Goal: Information Seeking & Learning: Learn about a topic

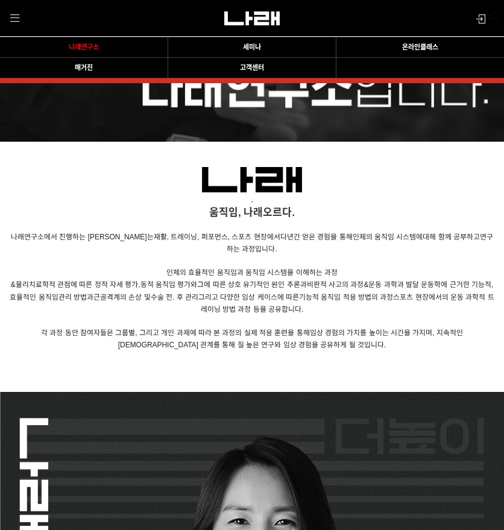
scroll to position [798, 0]
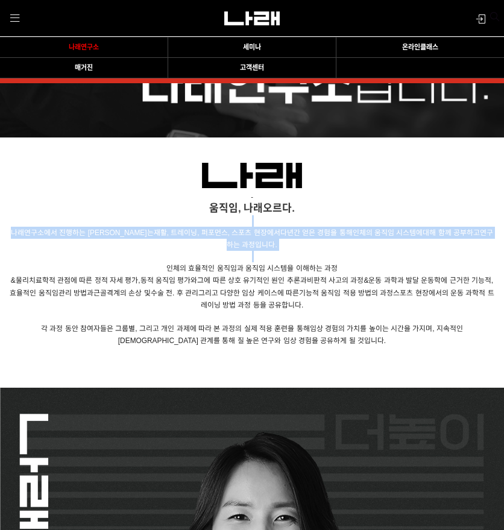
drag, startPoint x: 73, startPoint y: 227, endPoint x: 382, endPoint y: 254, distance: 309.8
click at [382, 254] on div "- 움직임, 나래오르다. 나래연구소에서 진행하는 세미나는 재활, 트레이닝, 퍼포먼스, 스포츠 현장에서 다년간 얻은 경험을 통해 인체의 움직임 …" at bounding box center [252, 241] width 489 height 209
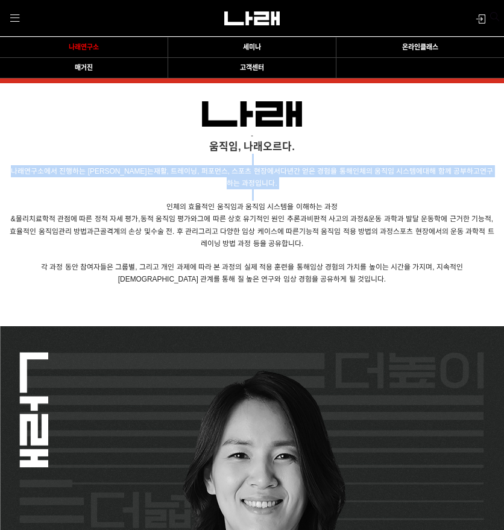
scroll to position [918, 0]
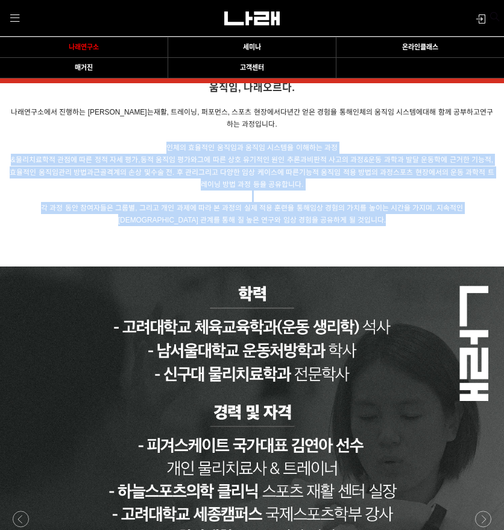
drag, startPoint x: 326, startPoint y: 224, endPoint x: 341, endPoint y: 238, distance: 20.9
click at [341, 238] on body "알림 뒤로 알림 설정 뒤로 더보기 게시물 알림 내 글 반응 내가 작성한 게시물이나 댓글에 다른 사람이 댓글이나 답글을 작성하면 알려줍니다. 공…" at bounding box center [252, 234] width 504 height 2305
click at [341, 238] on p at bounding box center [252, 518] width 504 height 585
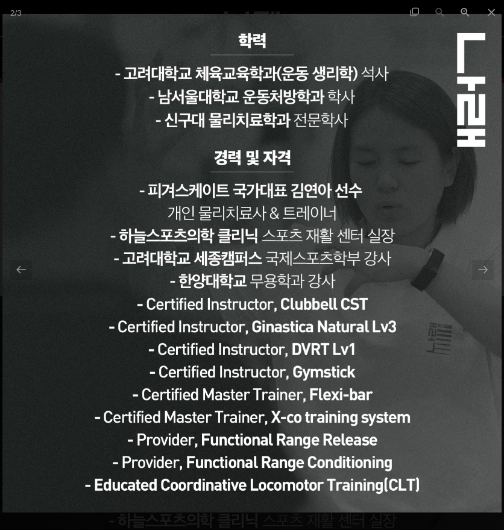
scroll to position [858, 0]
drag, startPoint x: 29, startPoint y: 288, endPoint x: 39, endPoint y: 289, distance: 10.3
click at [29, 288] on img at bounding box center [251, 263] width 499 height 499
click at [477, 277] on div at bounding box center [483, 270] width 22 height 20
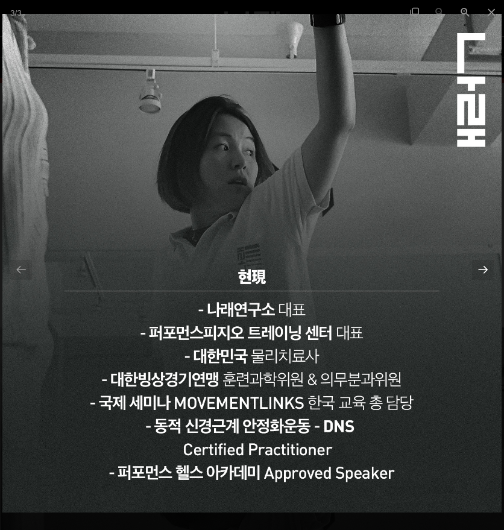
click at [477, 277] on div at bounding box center [483, 270] width 22 height 20
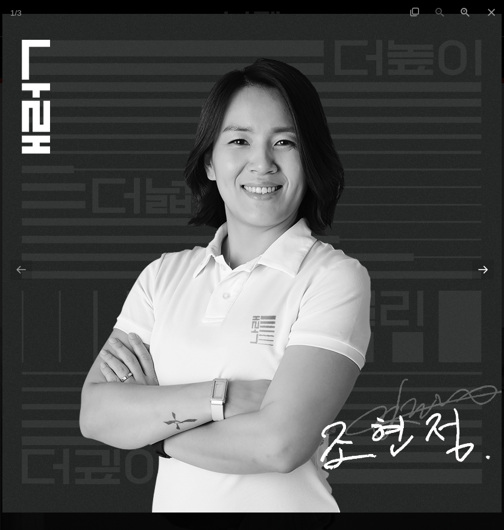
click at [477, 277] on div at bounding box center [483, 270] width 22 height 20
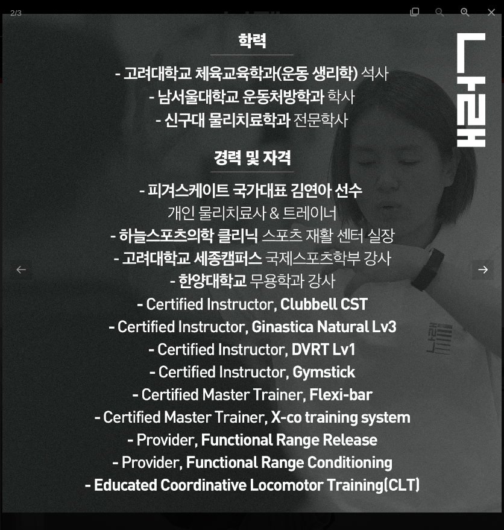
click at [477, 277] on div at bounding box center [483, 270] width 22 height 20
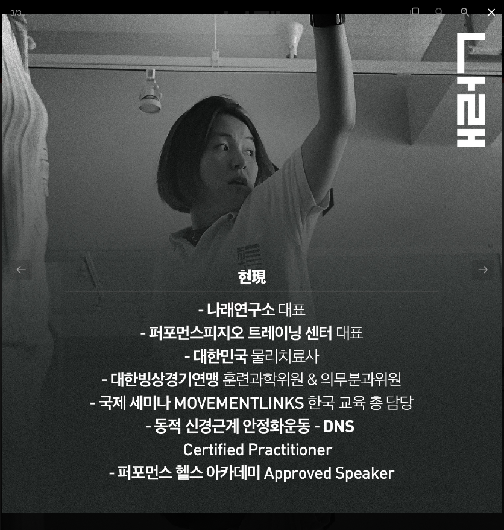
click at [492, 10] on span at bounding box center [492, 12] width 26 height 24
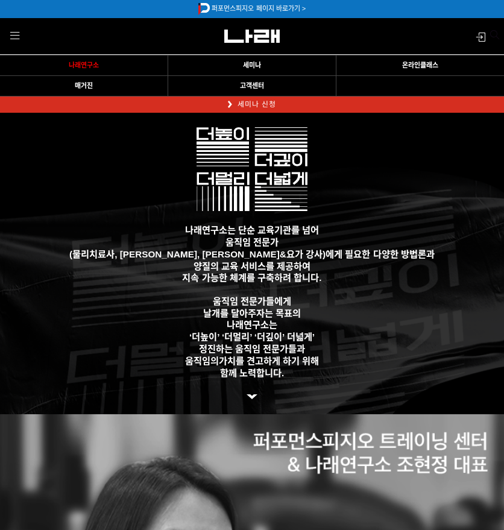
click at [265, 56] on td "세미나" at bounding box center [252, 65] width 168 height 20
click at [267, 62] on link "세미나" at bounding box center [252, 65] width 162 height 8
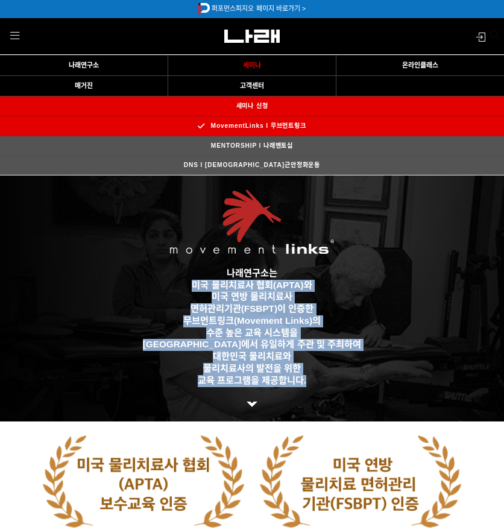
drag, startPoint x: 174, startPoint y: 283, endPoint x: 317, endPoint y: 382, distance: 174.6
click at [317, 382] on div "나래연구소는 미국 물리치료사 협회(APTA)와 미국 연방 물리치료사 면허관리기관(FSBPT)이 인증한 무브먼트링크(Movement Links)…" at bounding box center [251, 297] width 471 height 245
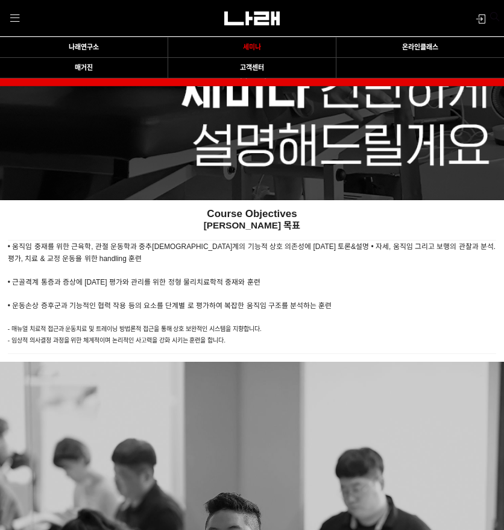
scroll to position [921, 0]
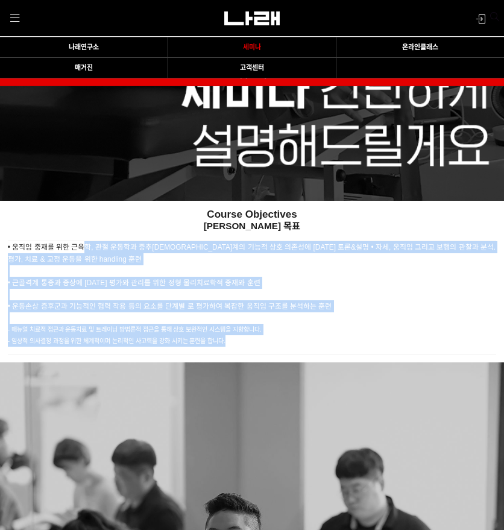
drag, startPoint x: 83, startPoint y: 249, endPoint x: 337, endPoint y: 355, distance: 275.1
click at [337, 355] on body "알림 뒤로 알림 설정 뒤로 더보기 게시물 알림 내 글 반응 내가 작성한 게시물이나 댓글에 다른 사람이 댓글이나 답글을 작성하면 알려줍니다. 공…" at bounding box center [252, 383] width 504 height 2608
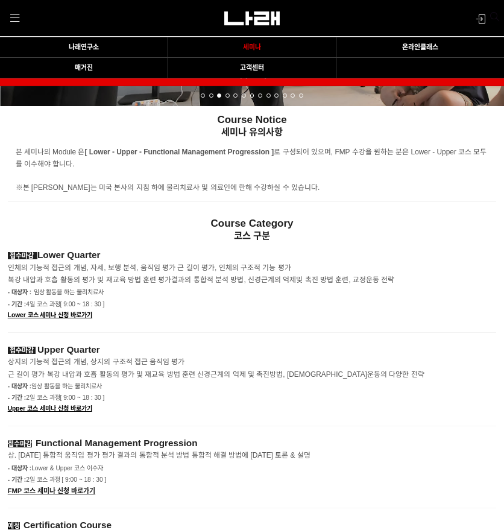
scroll to position [1584, 0]
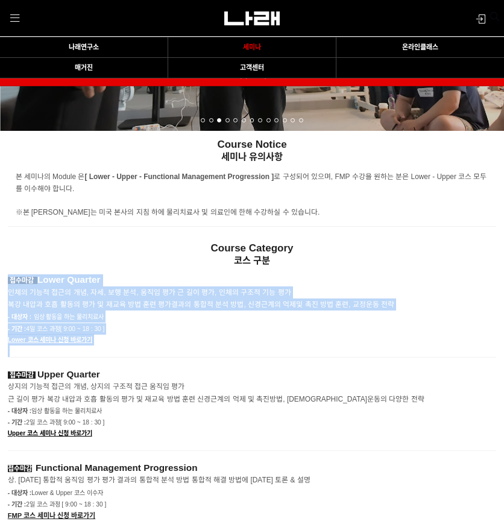
drag, startPoint x: 1, startPoint y: 283, endPoint x: 217, endPoint y: 350, distance: 226.5
click at [253, 322] on p "- 대상자 : 임상 활동을 하는 물리치료사" at bounding box center [252, 316] width 489 height 12
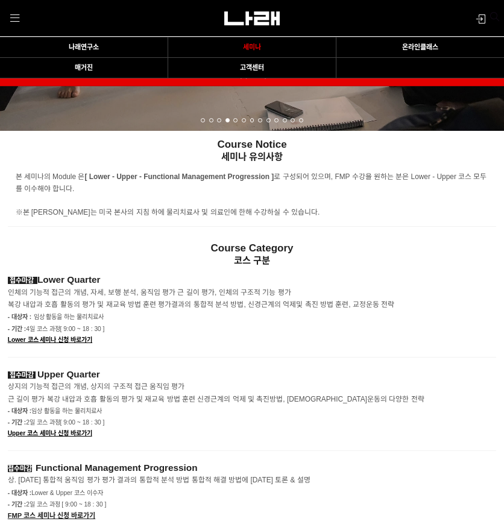
drag, startPoint x: 2, startPoint y: 277, endPoint x: 386, endPoint y: 316, distance: 385.4
click at [386, 316] on p "- 대상자 : 임상 활동을 하는 물리치료사" at bounding box center [252, 316] width 489 height 12
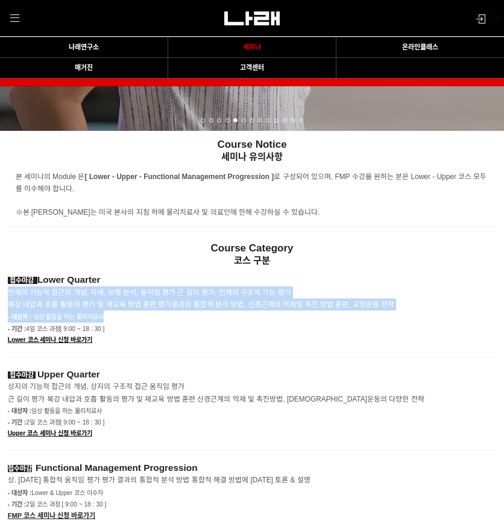
drag, startPoint x: 386, startPoint y: 316, endPoint x: 7, endPoint y: 297, distance: 379.7
drag, startPoint x: 7, startPoint y: 297, endPoint x: 239, endPoint y: 318, distance: 233.1
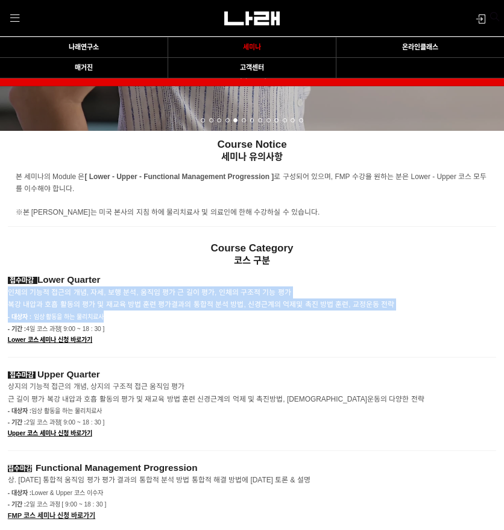
click at [239, 318] on p "- 대상자 : 임상 활동을 하는 물리치료사" at bounding box center [252, 316] width 489 height 12
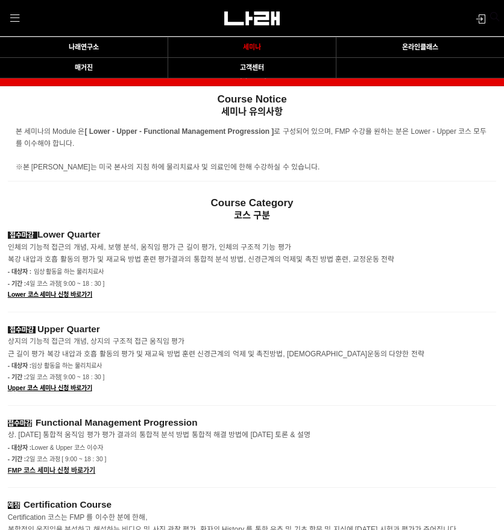
scroll to position [1704, 0]
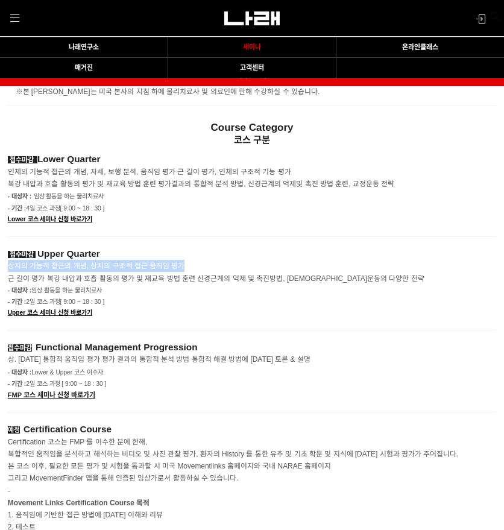
drag, startPoint x: 4, startPoint y: 269, endPoint x: 181, endPoint y: 274, distance: 176.7
click at [181, 274] on div "접수마감 Lower Quarter 인체의 기능적 접근의 개념, 자세, 보행 분석, 움직임 평가 근 길이 평가, 인체의 구조적 기능 평가 복강 …" at bounding box center [252, 436] width 504 height 564
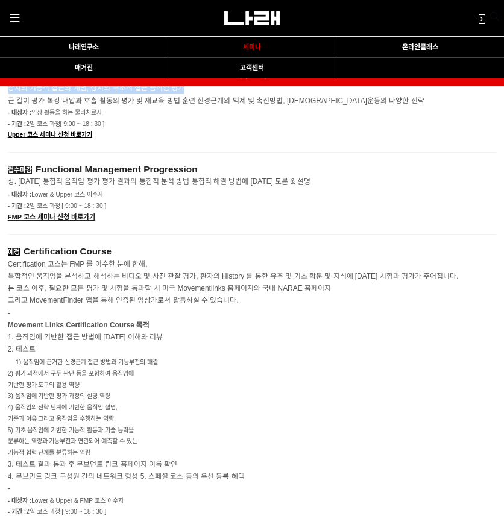
scroll to position [1885, 0]
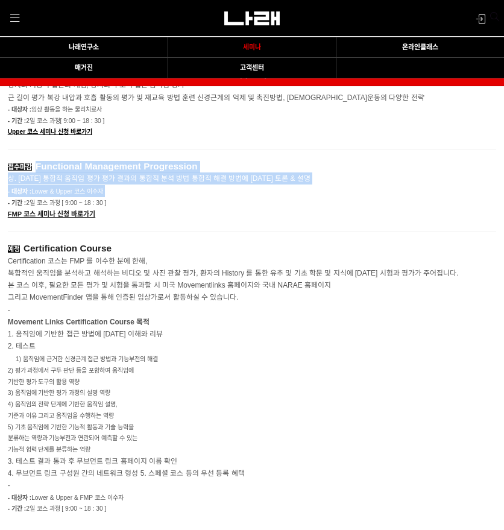
drag, startPoint x: 42, startPoint y: 172, endPoint x: 282, endPoint y: 192, distance: 241.4
click at [282, 192] on div "접수마감 Functional Management Progression 상. 하지 통합적 움직임 평가 평가 결과의 통합적 분석 방법 통합적 해결…" at bounding box center [252, 190] width 489 height 81
click at [282, 192] on p "- 대상자 : Lower & Upper 코스 이수자" at bounding box center [252, 191] width 489 height 12
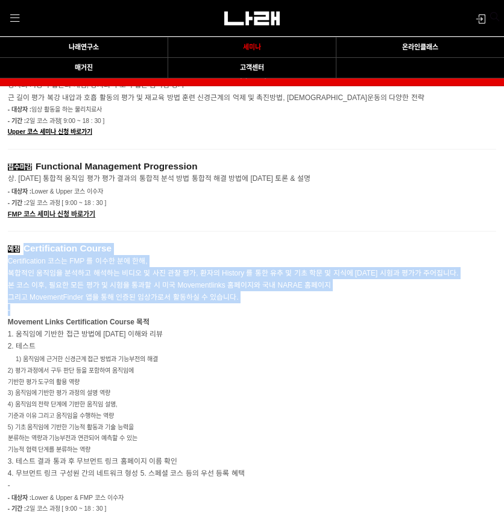
drag, startPoint x: 30, startPoint y: 256, endPoint x: 229, endPoint y: 310, distance: 206.2
click at [229, 310] on div "예정 Certification Course Certification 코스는 FMP 를 이수한 분에 한해, 복합적인 움직임을 분석하고 해석하는 …" at bounding box center [252, 384] width 489 height 306
click at [229, 310] on p "-" at bounding box center [252, 310] width 489 height 12
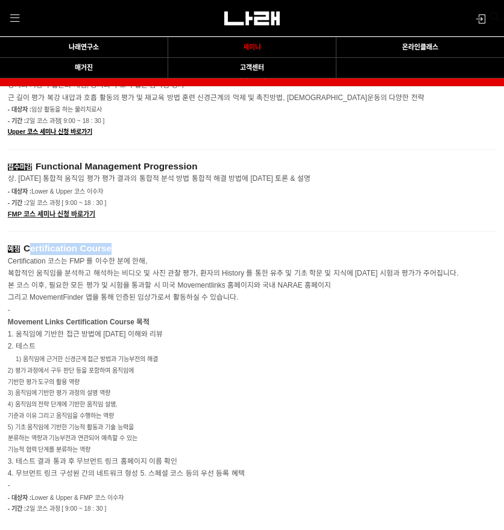
drag, startPoint x: 38, startPoint y: 253, endPoint x: 137, endPoint y: 253, distance: 99.5
click at [137, 253] on p "예정 Certification Course" at bounding box center [252, 249] width 489 height 12
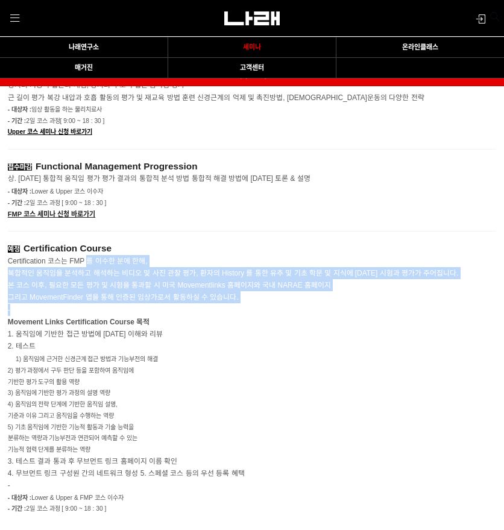
drag, startPoint x: 89, startPoint y: 271, endPoint x: 380, endPoint y: 313, distance: 293.6
click at [380, 313] on div "예정 Certification Course Certification 코스는 FMP 를 이수한 분에 한해, 복합적인 움직임을 분석하고 해석하는 …" at bounding box center [252, 384] width 489 height 306
click at [381, 313] on p "-" at bounding box center [252, 310] width 489 height 12
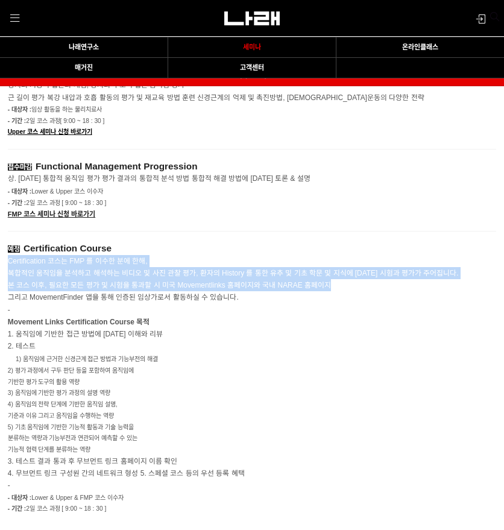
drag, startPoint x: 421, startPoint y: 288, endPoint x: 225, endPoint y: 271, distance: 196.0
click at [225, 271] on p "Certification 코스는 FMP 를 이수한 분에 한해, 복합적인 움직임을 분석하고 해석하는 비디오 및 사진 관찰 평가, 환자의 Hist…" at bounding box center [252, 279] width 489 height 49
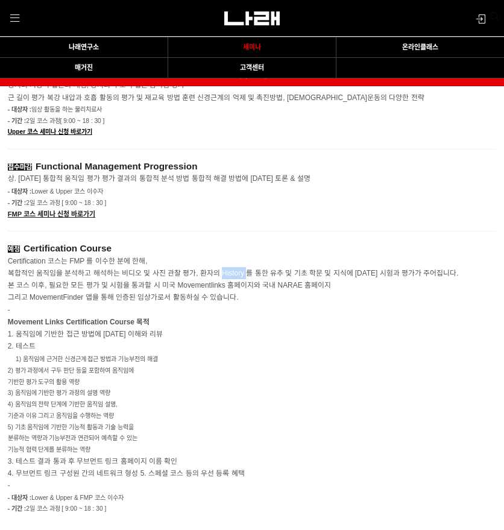
click at [225, 271] on p "Certification 코스는 FMP 를 이수한 분에 한해, 복합적인 움직임을 분석하고 해석하는 비디오 및 사진 관찰 평가, 환자의 Hist…" at bounding box center [252, 279] width 489 height 49
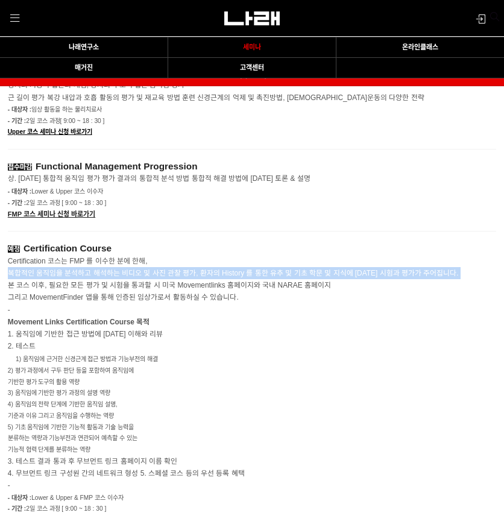
click at [225, 271] on p "Certification 코스는 FMP 를 이수한 분에 한해, 복합적인 움직임을 분석하고 해석하는 비디오 및 사진 관찰 평가, 환자의 Hist…" at bounding box center [252, 279] width 489 height 49
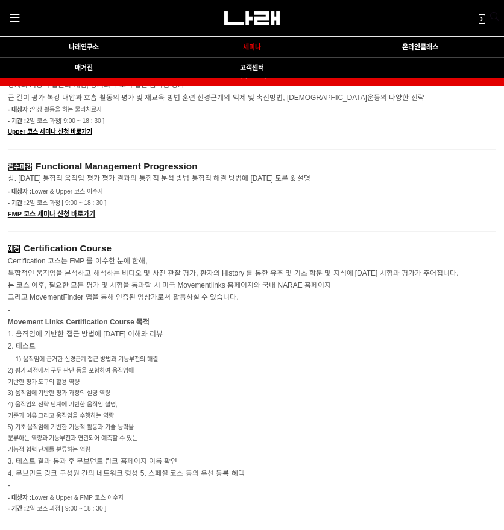
click at [227, 300] on span "복합적인 움직임을 분석하고 해석하는 비디오 및 사진 관찰 평가, 환자의 History 를 통한 유추 및 기초 학문 및 지식에 대한 시험과 평가…" at bounding box center [233, 285] width 451 height 33
click at [146, 336] on span "1. 움직임에 기반한 접근 방법에 대한 이해와 리뷰" at bounding box center [85, 334] width 155 height 8
click at [292, 357] on p "1) 움직임에 근거한 신경근계 접근 방법과 기능부전의 해결" at bounding box center [252, 359] width 489 height 12
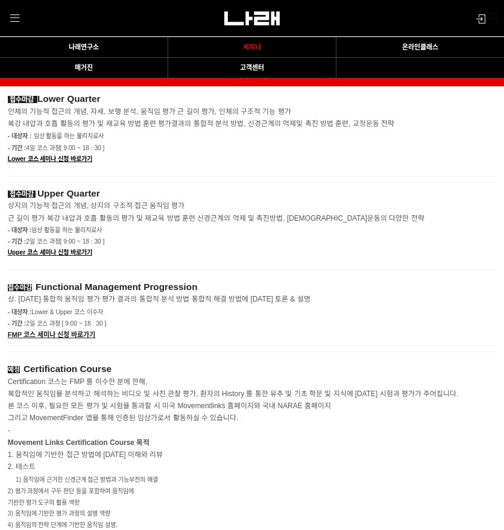
scroll to position [1825, 0]
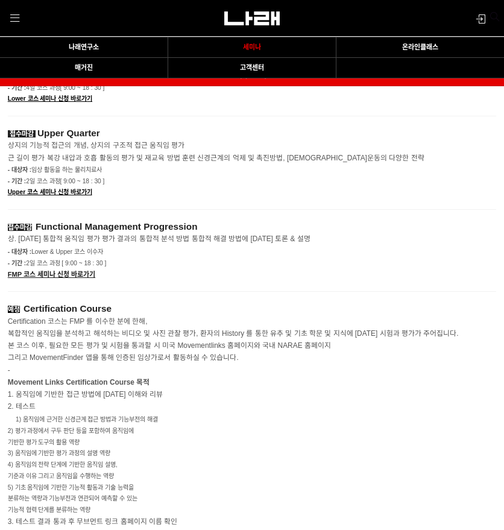
click at [136, 326] on span "Certification 코스는 FMP 를 이수한 분에 한해," at bounding box center [78, 321] width 140 height 8
click at [123, 337] on span "복합적인 움직임을 분석하고 해석하는 비디오 및 사진 관찰 평가, 환자의 History 를 통한 유추 및 기초 학문 및 지식에 대한 시험과 평가…" at bounding box center [233, 345] width 451 height 33
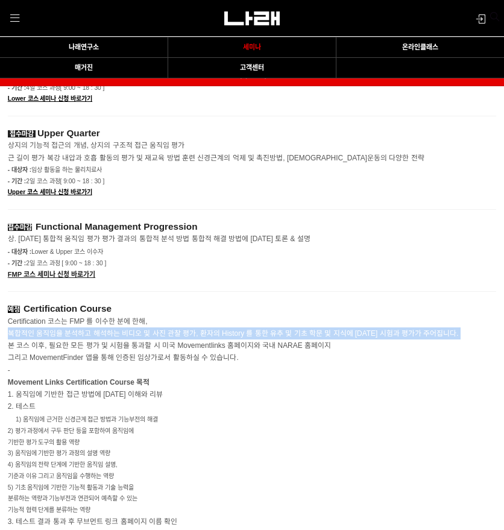
click at [123, 337] on span "복합적인 움직임을 분석하고 해석하는 비디오 및 사진 관찰 평가, 환자의 History 를 통한 유추 및 기초 학문 및 지식에 대한 시험과 평가…" at bounding box center [233, 345] width 451 height 33
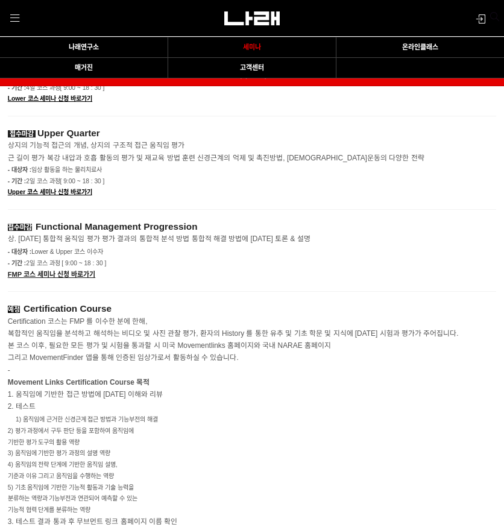
click at [118, 350] on span "복합적인 움직임을 분석하고 해석하는 비디오 및 사진 관찰 평가, 환자의 History 를 통한 유추 및 기초 학문 및 지식에 대한 시험과 평가…" at bounding box center [233, 345] width 451 height 33
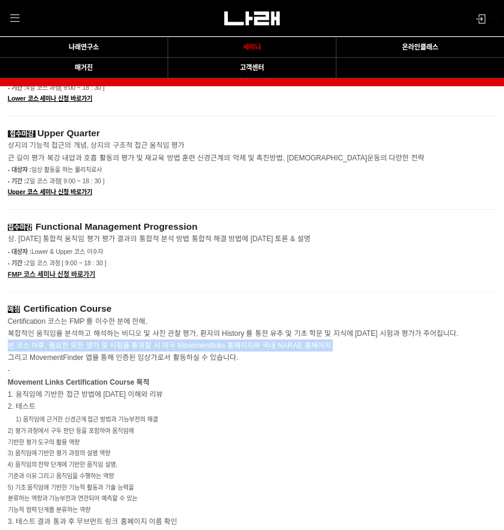
click at [118, 350] on span "복합적인 움직임을 분석하고 해석하는 비디오 및 사진 관찰 평가, 환자의 History 를 통한 유추 및 기초 학문 및 지식에 대한 시험과 평가…" at bounding box center [233, 345] width 451 height 33
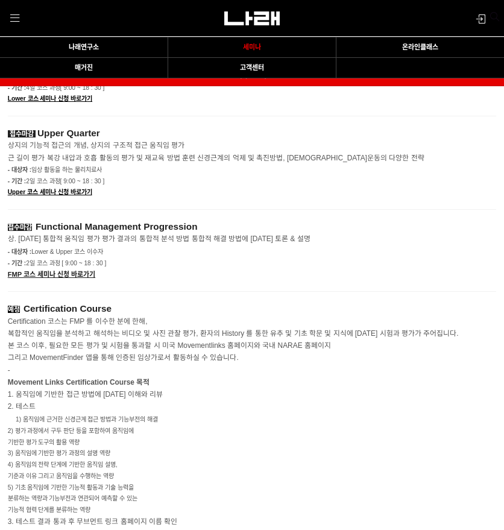
click at [154, 360] on span "복합적인 움직임을 분석하고 해석하는 비디오 및 사진 관찰 평가, 환자의 History 를 통한 유추 및 기초 학문 및 지식에 대한 시험과 평가…" at bounding box center [233, 345] width 451 height 33
click at [186, 362] on span "복합적인 움직임을 분석하고 해석하는 비디오 및 사진 관찰 평가, 환자의 History 를 통한 유추 및 기초 학문 및 지식에 대한 시험과 평가…" at bounding box center [233, 345] width 451 height 33
click at [165, 374] on p "-" at bounding box center [252, 370] width 489 height 12
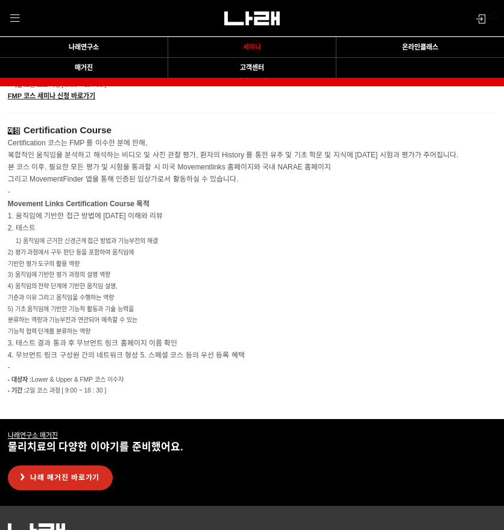
scroll to position [2006, 0]
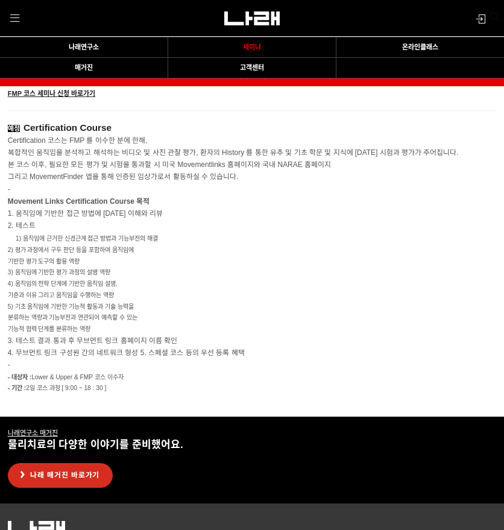
drag, startPoint x: 13, startPoint y: 239, endPoint x: 241, endPoint y: 376, distance: 265.5
click at [241, 376] on div "예정 Certification Course Certification 코스는 FMP 를 이수한 분에 한해, 복합적인 움직임을 분석하고 해석하는 …" at bounding box center [252, 264] width 489 height 306
click at [242, 376] on p "- 대상자 : Lower & Upper & FMP 코스 이수자" at bounding box center [252, 376] width 489 height 11
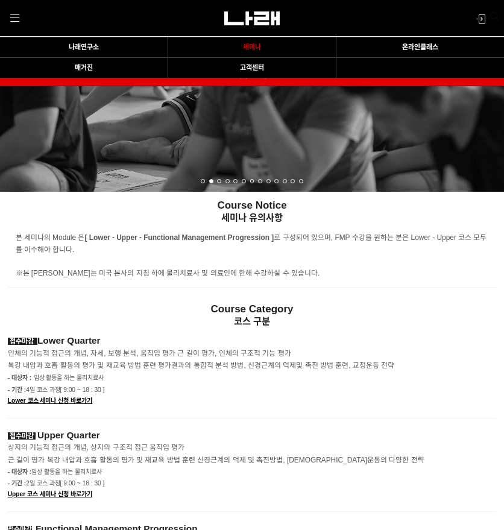
scroll to position [1523, 0]
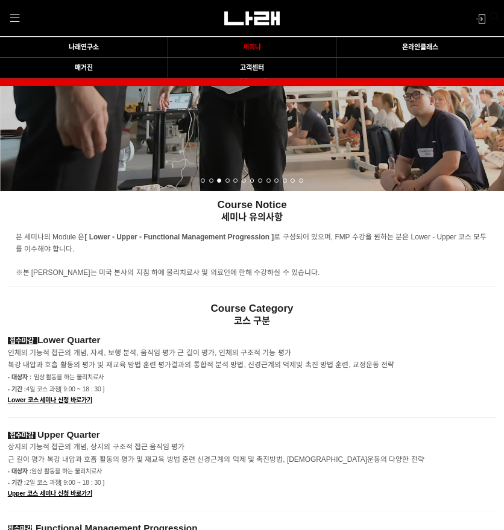
click at [307, 324] on p "코스 구분" at bounding box center [252, 321] width 489 height 12
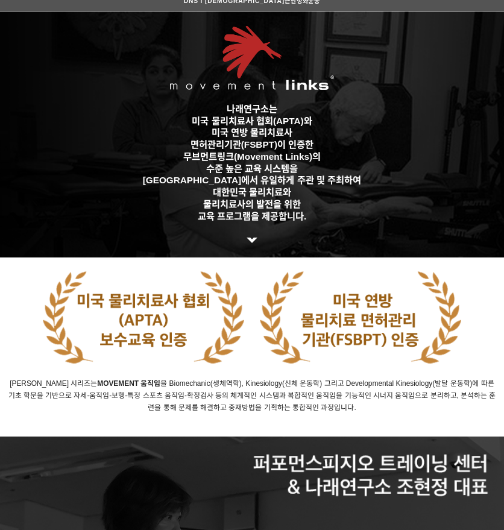
scroll to position [0, 0]
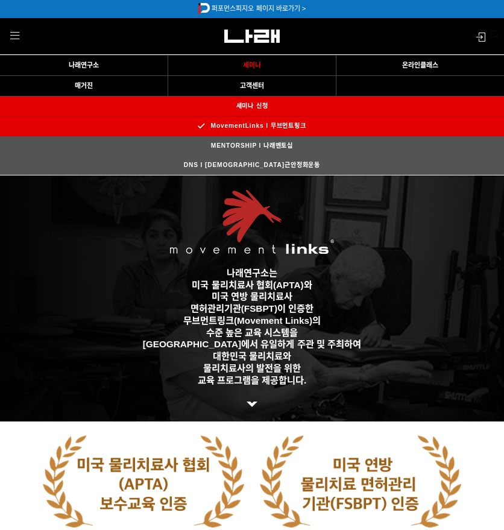
click at [271, 163] on link "DNS l [DEMOGRAPHIC_DATA]근안정화운동" at bounding box center [252, 165] width 162 height 19
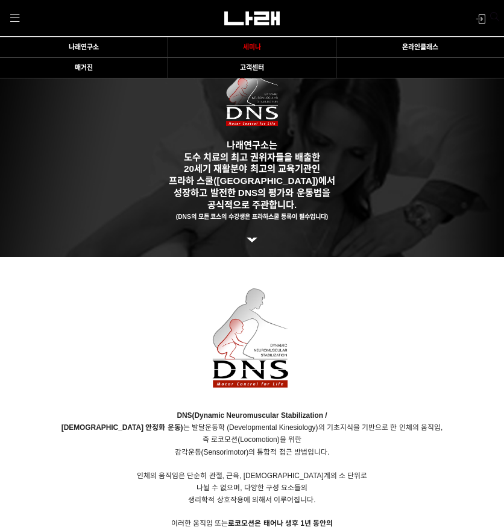
scroll to position [181, 0]
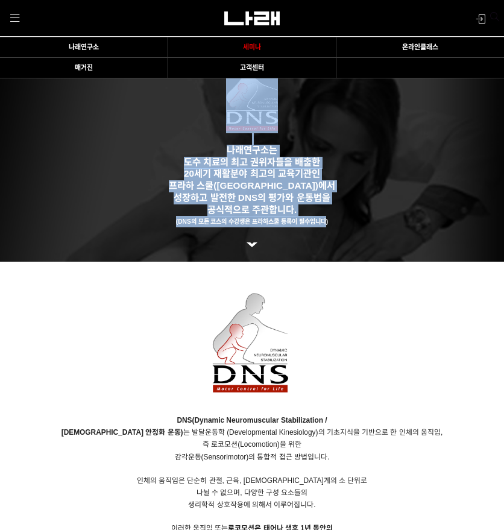
drag, startPoint x: 208, startPoint y: 137, endPoint x: 329, endPoint y: 225, distance: 149.3
click at [328, 222] on div "] 나래연구소는 도수 치료의 최고 권위자들을 배출한 20세기 재활분야 최고의 교육기관인 프라하 스쿨([GEOGRAPHIC_DATA])에서 성장…" at bounding box center [251, 132] width 471 height 260
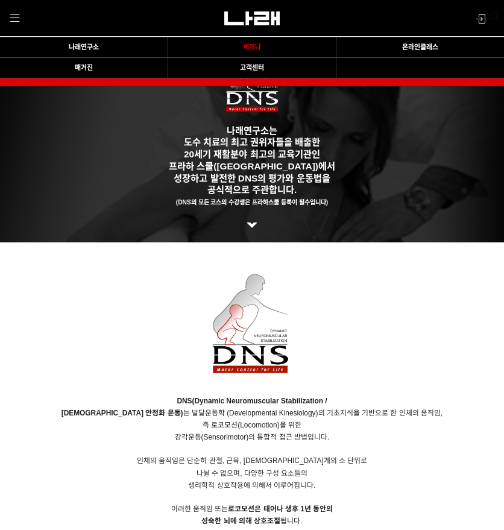
click at [339, 306] on p at bounding box center [252, 330] width 489 height 130
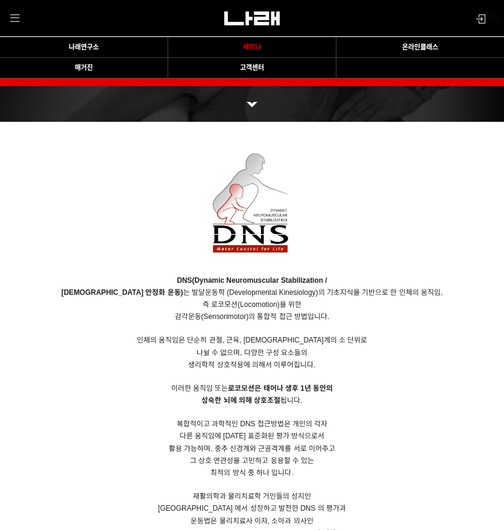
scroll to position [197, 0]
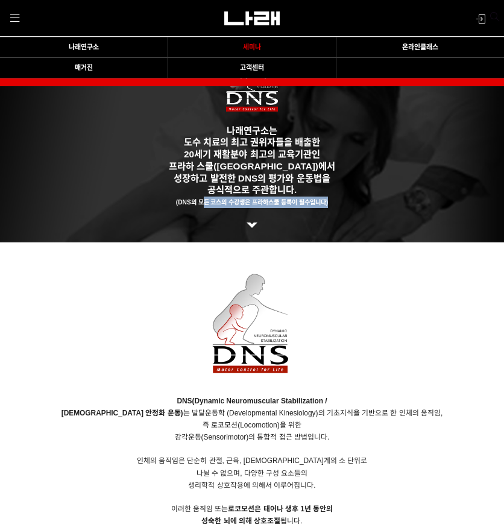
drag, startPoint x: 201, startPoint y: 204, endPoint x: 357, endPoint y: 200, distance: 156.2
click at [357, 200] on p "도수 치료의 최고 권위자들을 배출한 20세기 재활분야 최고의 교육기관인 프라하 스쿨([GEOGRAPHIC_DATA])에서 성장하고 발전한 DN…" at bounding box center [251, 172] width 471 height 71
click at [345, 303] on p at bounding box center [252, 330] width 489 height 130
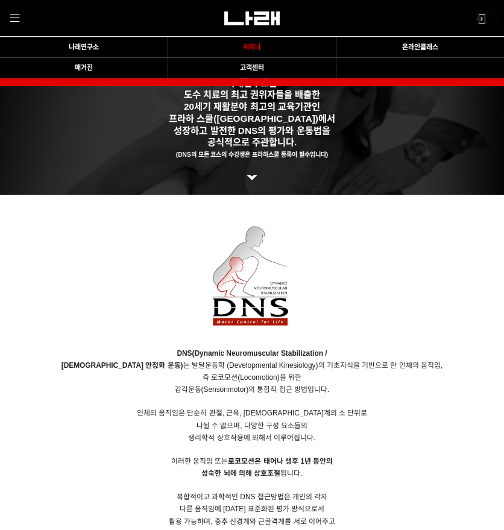
scroll to position [378, 0]
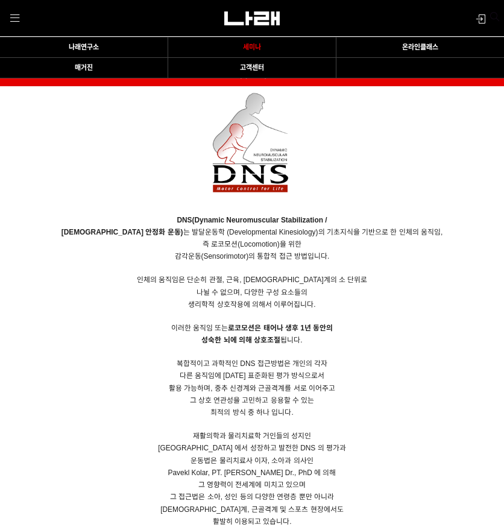
drag, startPoint x: 164, startPoint y: 224, endPoint x: 339, endPoint y: 263, distance: 179.7
click at [339, 263] on div "DNS(Dynamic Neuromuscular Stabilization / 동적신경근 안정화 운동) 는 발달운동학 (Developmental …" at bounding box center [252, 344] width 489 height 567
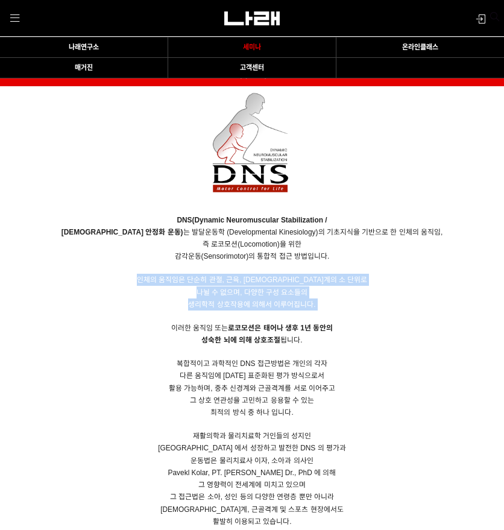
drag, startPoint x: 153, startPoint y: 277, endPoint x: 325, endPoint y: 315, distance: 176.0
click at [325, 315] on p "감각운동(Sensorimotor)의 통합적 접근 방법입니다. 인체의 움직임은 단순히 관절, 근육, [DEMOGRAPHIC_DATA]계의 소 단…" at bounding box center [252, 394] width 489 height 288
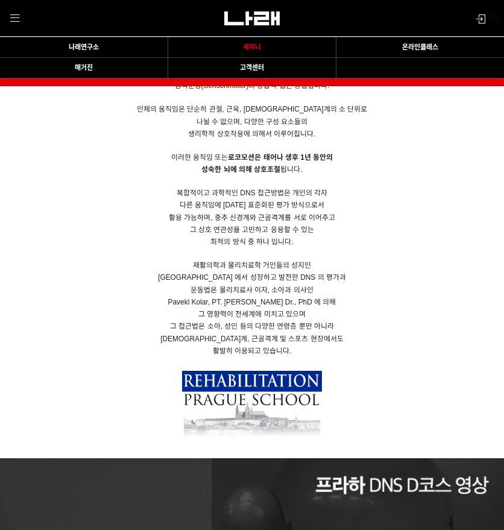
scroll to position [559, 0]
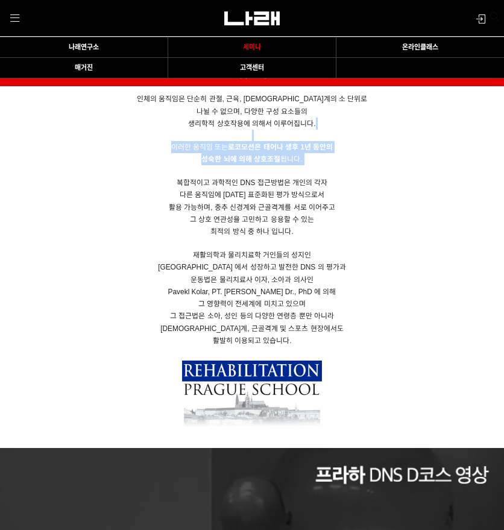
drag, startPoint x: 174, startPoint y: 139, endPoint x: 334, endPoint y: 169, distance: 163.2
click at [334, 169] on p "감각운동(Sensorimotor)의 통합적 접근 방법입니다. 인체의 움직임은 단순히 관절, 근육, [DEMOGRAPHIC_DATA]계의 소 단…" at bounding box center [252, 213] width 489 height 288
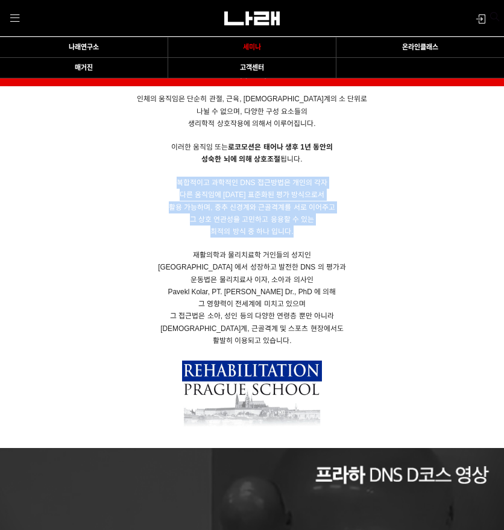
drag, startPoint x: 166, startPoint y: 181, endPoint x: 319, endPoint y: 236, distance: 162.7
click at [319, 236] on p "감각운동(Sensorimotor)의 통합적 접근 방법입니다. 인체의 움직임은 단순히 관절, 근육, [DEMOGRAPHIC_DATA]계의 소 단…" at bounding box center [252, 213] width 489 height 288
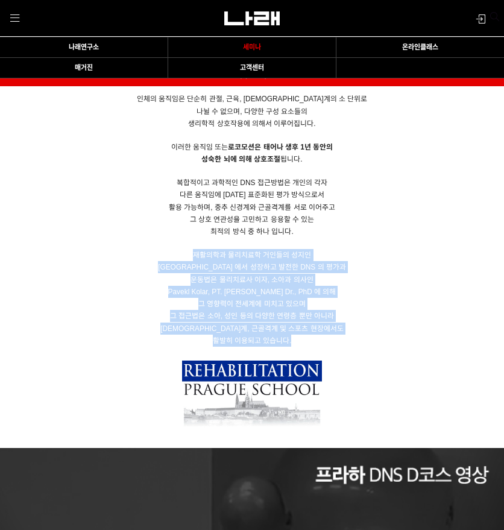
drag, startPoint x: 192, startPoint y: 250, endPoint x: 328, endPoint y: 338, distance: 161.7
click at [328, 338] on p "감각운동(Sensorimotor)의 통합적 접근 방법입니다. 인체의 움직임은 단순히 관절, 근육, [DEMOGRAPHIC_DATA]계의 소 단…" at bounding box center [252, 213] width 489 height 288
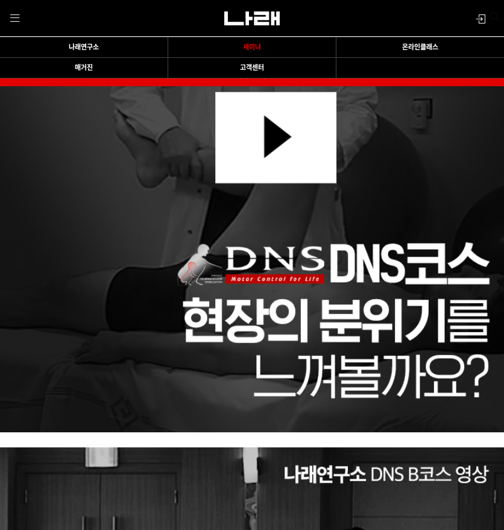
scroll to position [1222, 0]
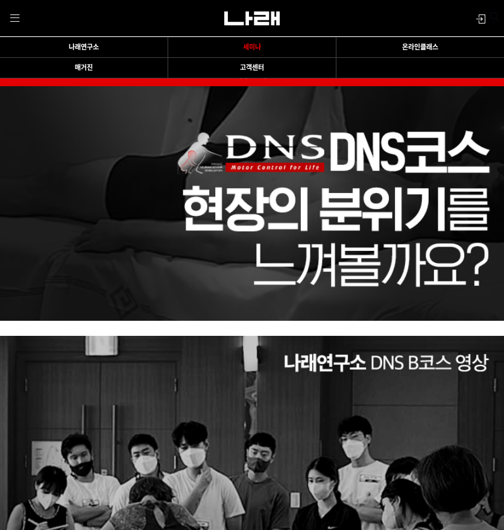
click at [342, 324] on div at bounding box center [252, 329] width 504 height 16
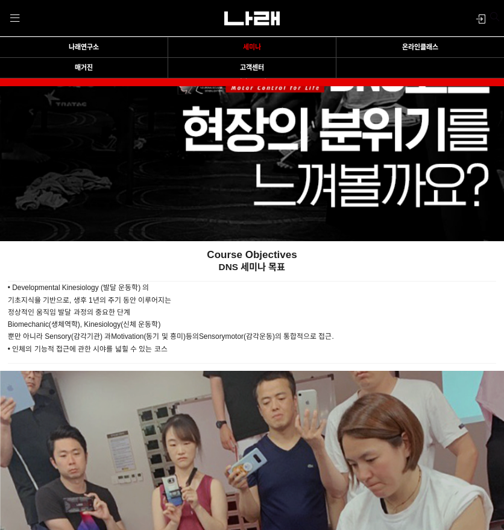
scroll to position [1945, 0]
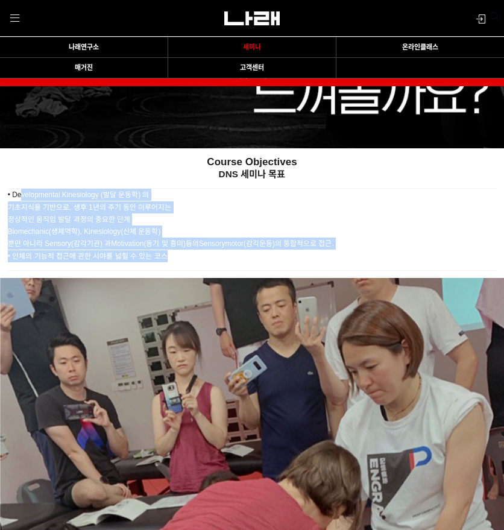
drag, startPoint x: 22, startPoint y: 197, endPoint x: 312, endPoint y: 263, distance: 298.0
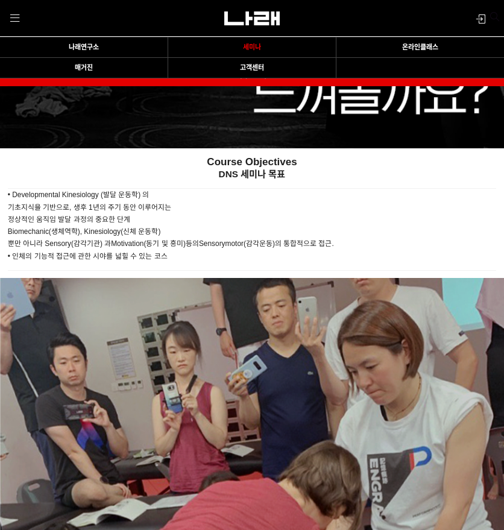
click at [312, 263] on div at bounding box center [252, 270] width 504 height 16
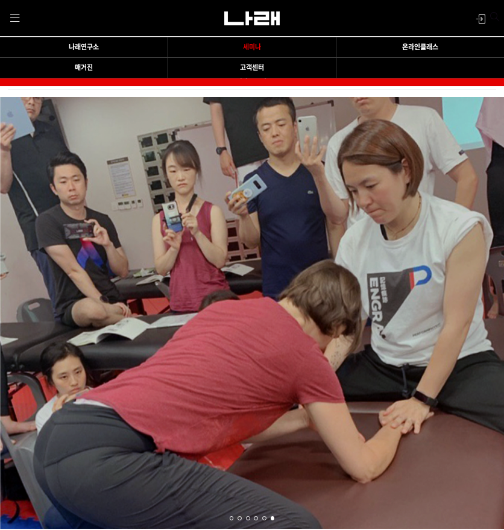
scroll to position [2367, 0]
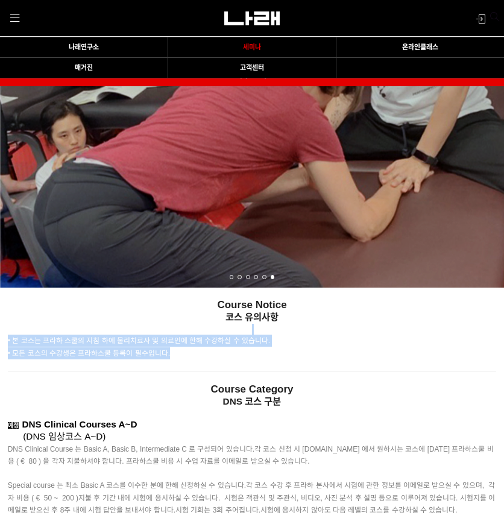
drag, startPoint x: 118, startPoint y: 363, endPoint x: 219, endPoint y: 370, distance: 101.5
click at [219, 370] on div "Course Notice 코스 유의사항 • 본 코스는 프라하 스쿨의 지침 하에 물리치료사 및 의료인에 한해 수강하실 수 있습니다. • 모든 코…" at bounding box center [252, 353] width 504 height 131
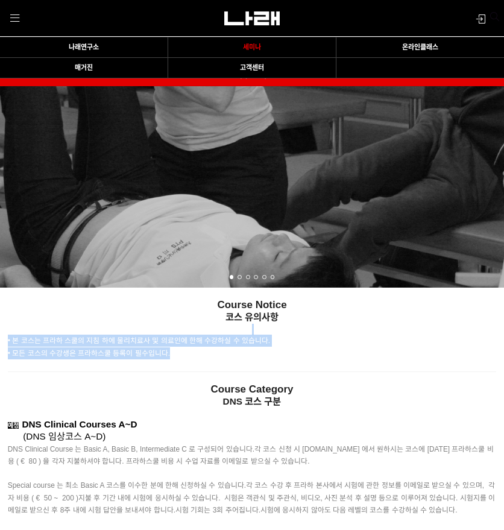
click at [222, 356] on p "• 본 코스는 프라하 스쿨의 지침 하에 물리치료사 및 의료인에 한해 수강하실 수 있습니다. • 모든 코스의 수강생은 프라하스쿨 등록이 필수입니…" at bounding box center [252, 347] width 489 height 24
drag, startPoint x: 136, startPoint y: 350, endPoint x: -1, endPoint y: 338, distance: 137.9
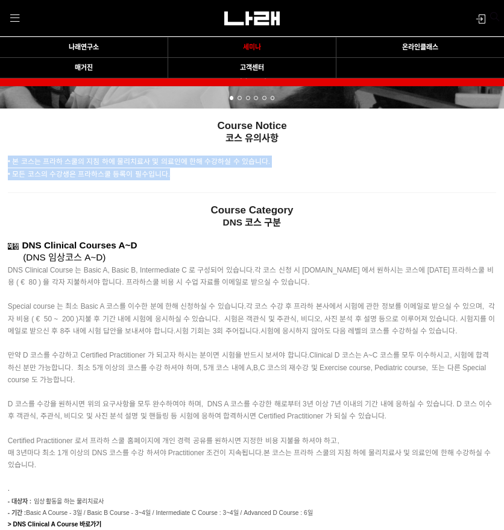
scroll to position [2548, 0]
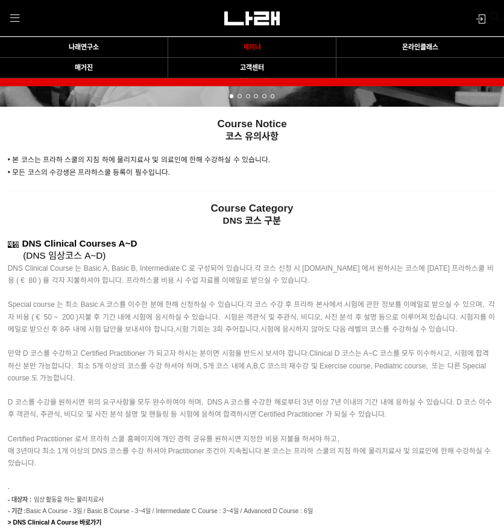
click at [112, 268] on span "DNS Clinical Course 는 Basic A, Basic B, Intermediate C 로 구성되어 있습니다." at bounding box center [131, 268] width 247 height 8
drag, startPoint x: 17, startPoint y: 249, endPoint x: 150, endPoint y: 249, distance: 133.2
click at [150, 249] on p "예정 DNS Clinical Courses A~D (DNS 임상코스 A~D)" at bounding box center [252, 250] width 489 height 24
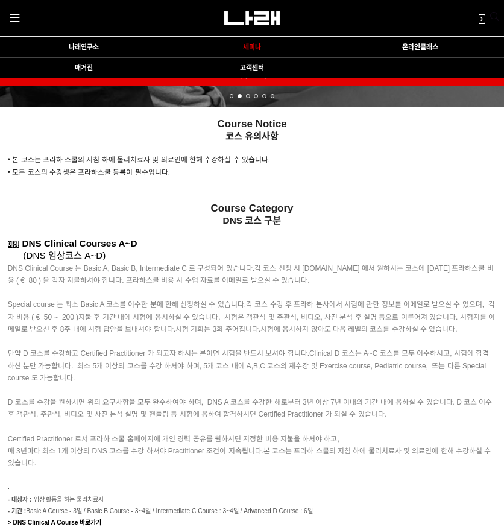
click at [150, 249] on p "예정 DNS Clinical Courses A~D (DNS 임상코스 A~D)" at bounding box center [252, 250] width 489 height 24
drag, startPoint x: 4, startPoint y: 263, endPoint x: 137, endPoint y: 262, distance: 133.2
click at [137, 262] on div "예정 DNS Clinical Courses A~D (DNS 임상코스 A~D) DNS Clinical Course 는 Basic A, Basic…" at bounding box center [252, 388] width 504 height 301
click at [137, 262] on p "예정 DNS Clinical Courses A~D (DNS 임상코스 A~D)" at bounding box center [252, 250] width 489 height 24
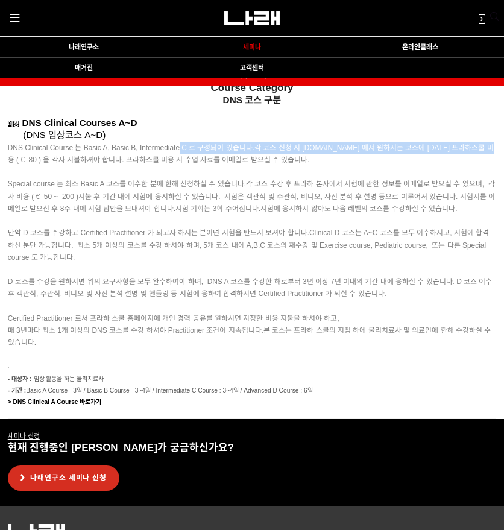
drag, startPoint x: 6, startPoint y: 157, endPoint x: 180, endPoint y: 154, distance: 174.3
click at [180, 154] on div "예정 DNS Clinical Courses A~D (DNS 임상코스 A~D) DNS Clinical Course 는 Basic A, Basic…" at bounding box center [252, 268] width 504 height 301
click at [180, 152] on span "DNS Clinical Course 는 Basic A, Basic B, Intermediate C 로 구성되어 있습니다." at bounding box center [131, 147] width 247 height 8
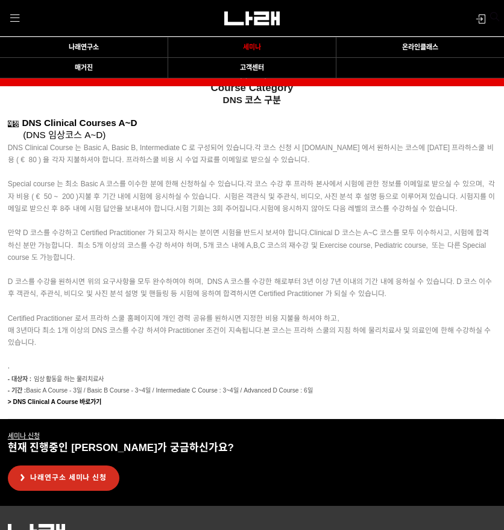
click at [124, 161] on span "각 코스 신청 시 [DOMAIN_NAME] 에서 원하시는 코스에 [DATE] 프라하스쿨 비용 ( € 80 ) 을 각자 지불하셔야 합니다. 프라…" at bounding box center [251, 153] width 486 height 20
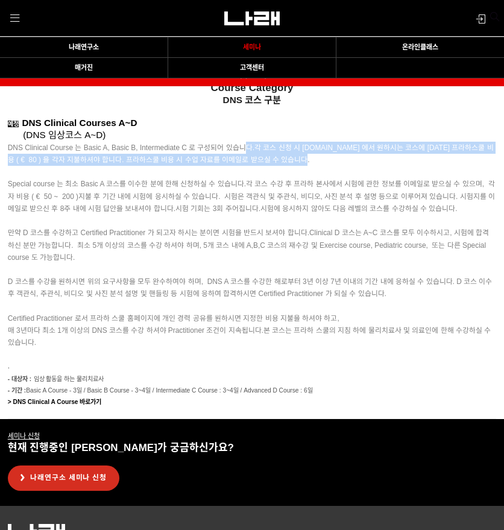
drag, startPoint x: 289, startPoint y: 153, endPoint x: 421, endPoint y: 159, distance: 131.6
click at [421, 159] on p "DNS Clinical Course 는 Basic A, Basic B, Intermediate C 로 구성되어 있습니다. 각 코스 신청 시 […" at bounding box center [252, 154] width 489 height 24
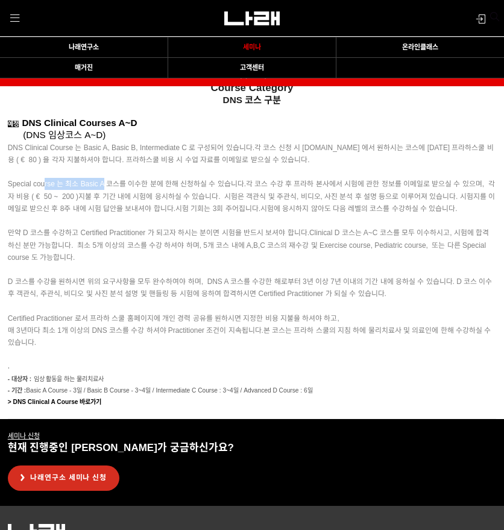
drag, startPoint x: 45, startPoint y: 189, endPoint x: 102, endPoint y: 190, distance: 57.9
click at [102, 188] on span "Special course 는 최소 Basic A 코스를 이수한 분에 한해 신청하실 수 있습니다." at bounding box center [127, 184] width 238 height 8
drag, startPoint x: 7, startPoint y: 186, endPoint x: 204, endPoint y: 186, distance: 197.1
click at [204, 186] on div "예정 DNS Clinical Courses A~D (DNS 임상코스 A~D) DNS Clinical Course 는 Basic A, Basic…" at bounding box center [252, 268] width 504 height 301
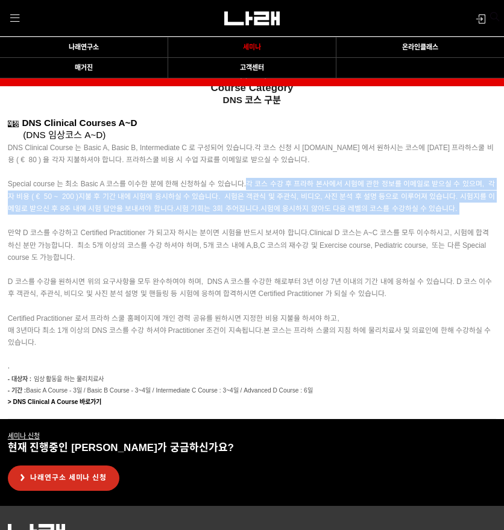
drag, startPoint x: 247, startPoint y: 190, endPoint x: 323, endPoint y: 225, distance: 83.6
click at [323, 225] on p "Special course 는 최소 Basic A 코스를 이수한 분에 한해 신청하실 수 있습니다. 각 코스 수강 후 프라하 본사에서 시험에 관…" at bounding box center [252, 215] width 489 height 98
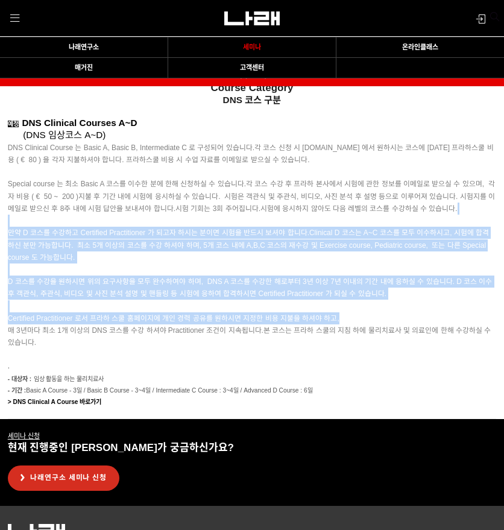
drag, startPoint x: 31, startPoint y: 229, endPoint x: 388, endPoint y: 323, distance: 368.5
click at [388, 323] on div "예정 DNS Clinical Courses A~D (DNS 임상코스 A~D) DNS Clinical Course 는 Basic A, Basic…" at bounding box center [252, 268] width 489 height 301
click at [388, 323] on p "Certified Practitioner 로서 프라하 스쿨 홈페이지에 개인 경력 공유를 원하시면 지정한 비용 지불을 하셔야 하고, 매 3년마다…" at bounding box center [252, 324] width 489 height 49
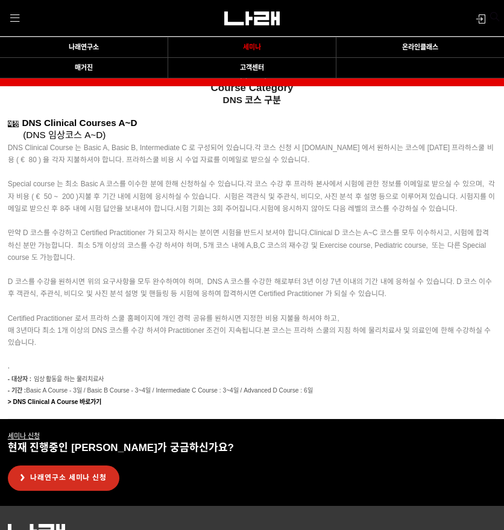
click at [359, 361] on p "." at bounding box center [252, 361] width 489 height 24
drag, startPoint x: 18, startPoint y: 392, endPoint x: 86, endPoint y: 392, distance: 67.5
click at [86, 392] on span "- 기간 : Basic A Course - 3일 / Basic B Course - 3~4일 / Intermediate C Course : 3~…" at bounding box center [160, 390] width 305 height 7
click at [80, 405] on strong "> DNS Clinical A Course 바로가기" at bounding box center [55, 401] width 94 height 7
